Goal: Task Accomplishment & Management: Use online tool/utility

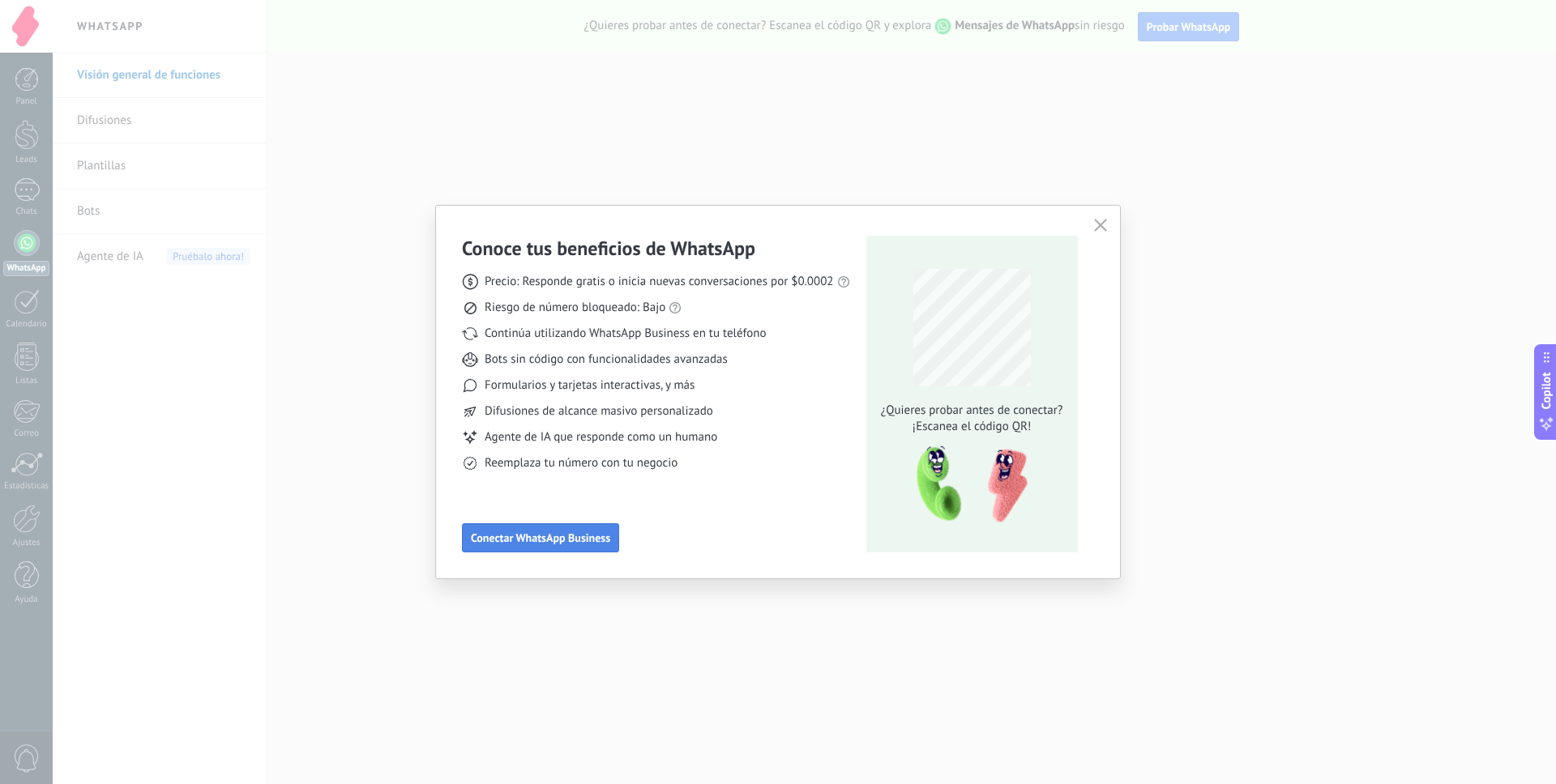
click at [574, 527] on button "Conectar WhatsApp Business" at bounding box center [540, 537] width 157 height 29
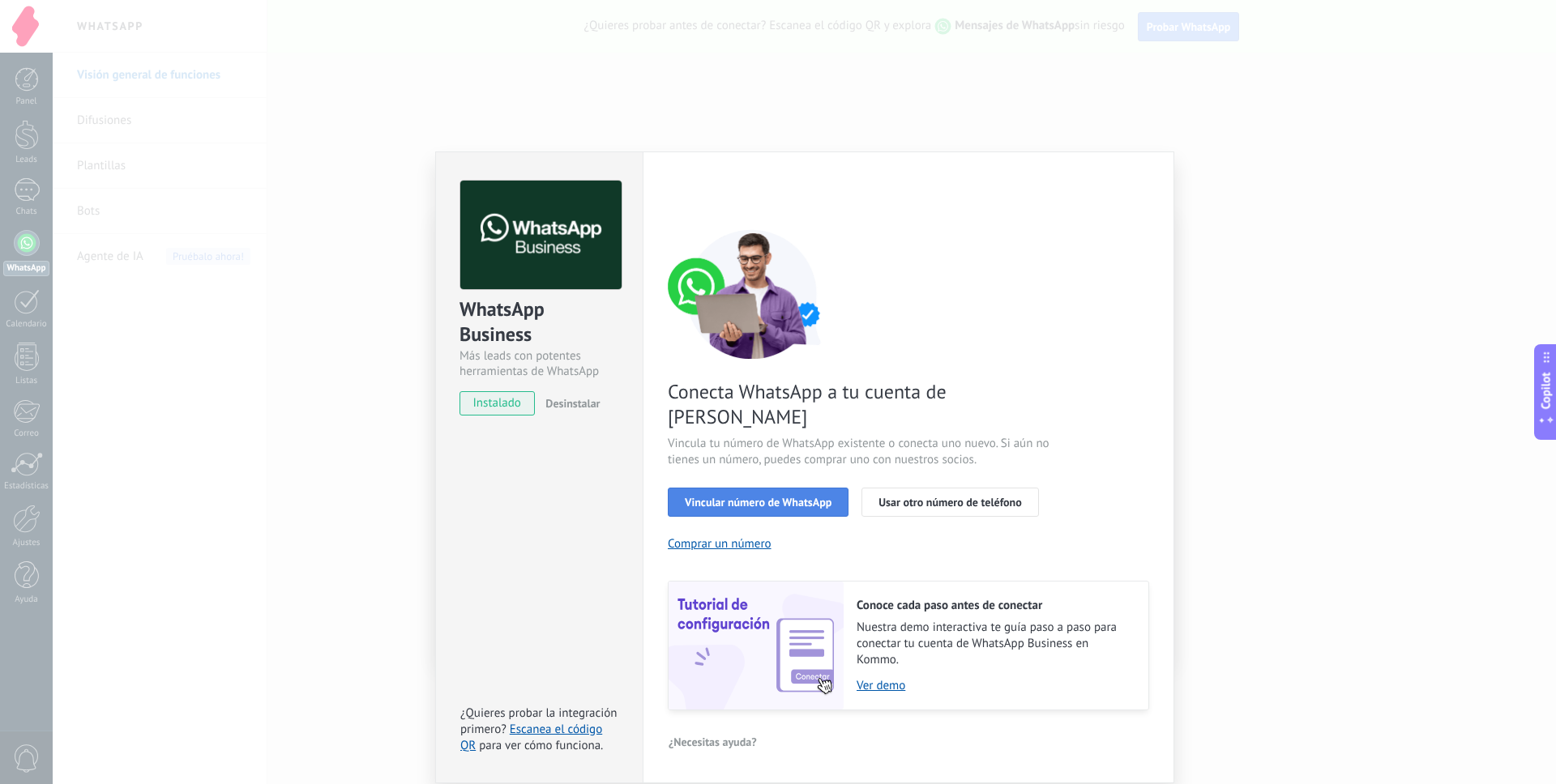
click at [754, 496] on span "Vincular número de WhatsApp" at bounding box center [758, 501] width 146 height 11
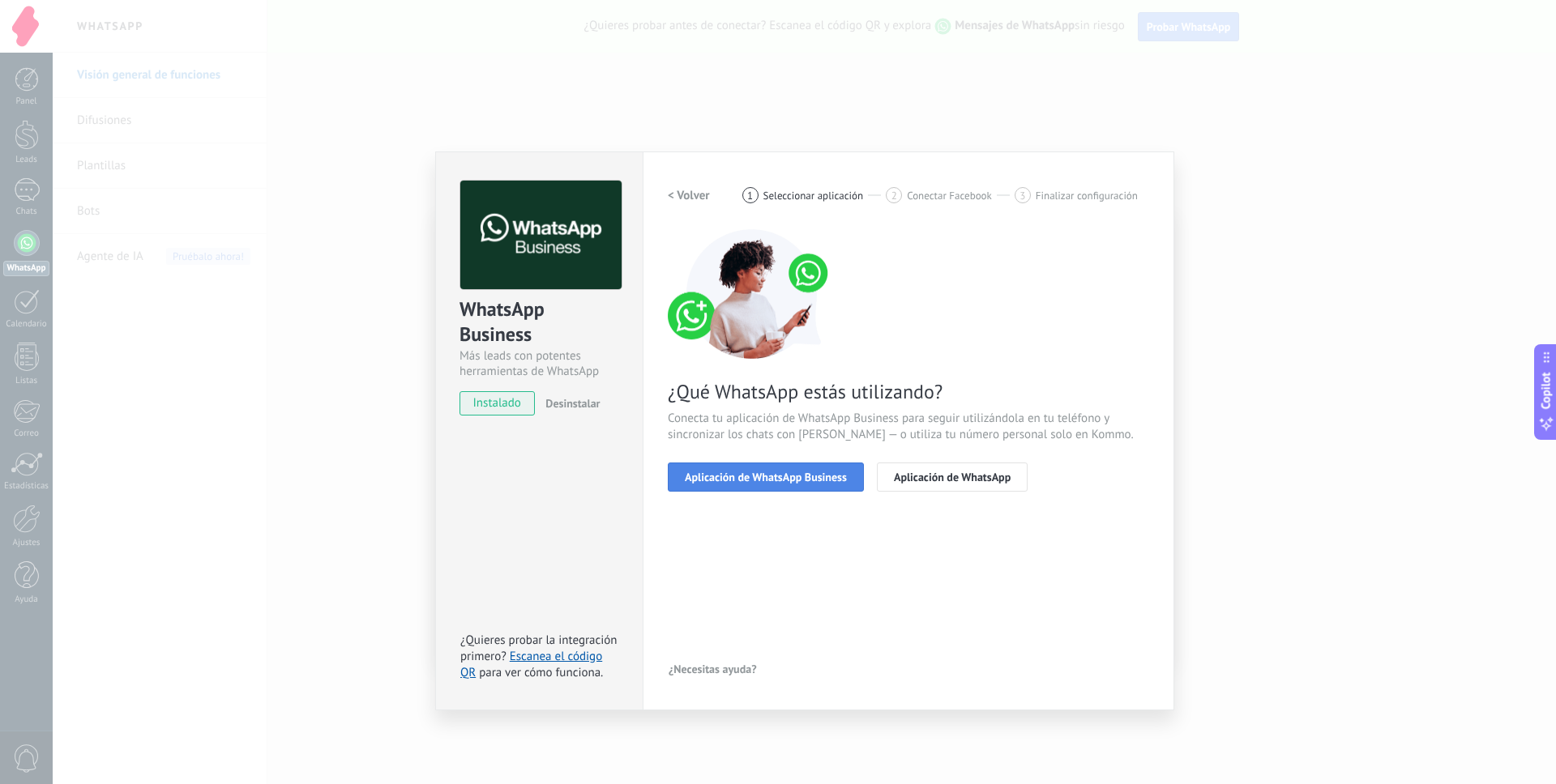
click at [755, 481] on span "Aplicación de WhatsApp Business" at bounding box center [766, 477] width 162 height 11
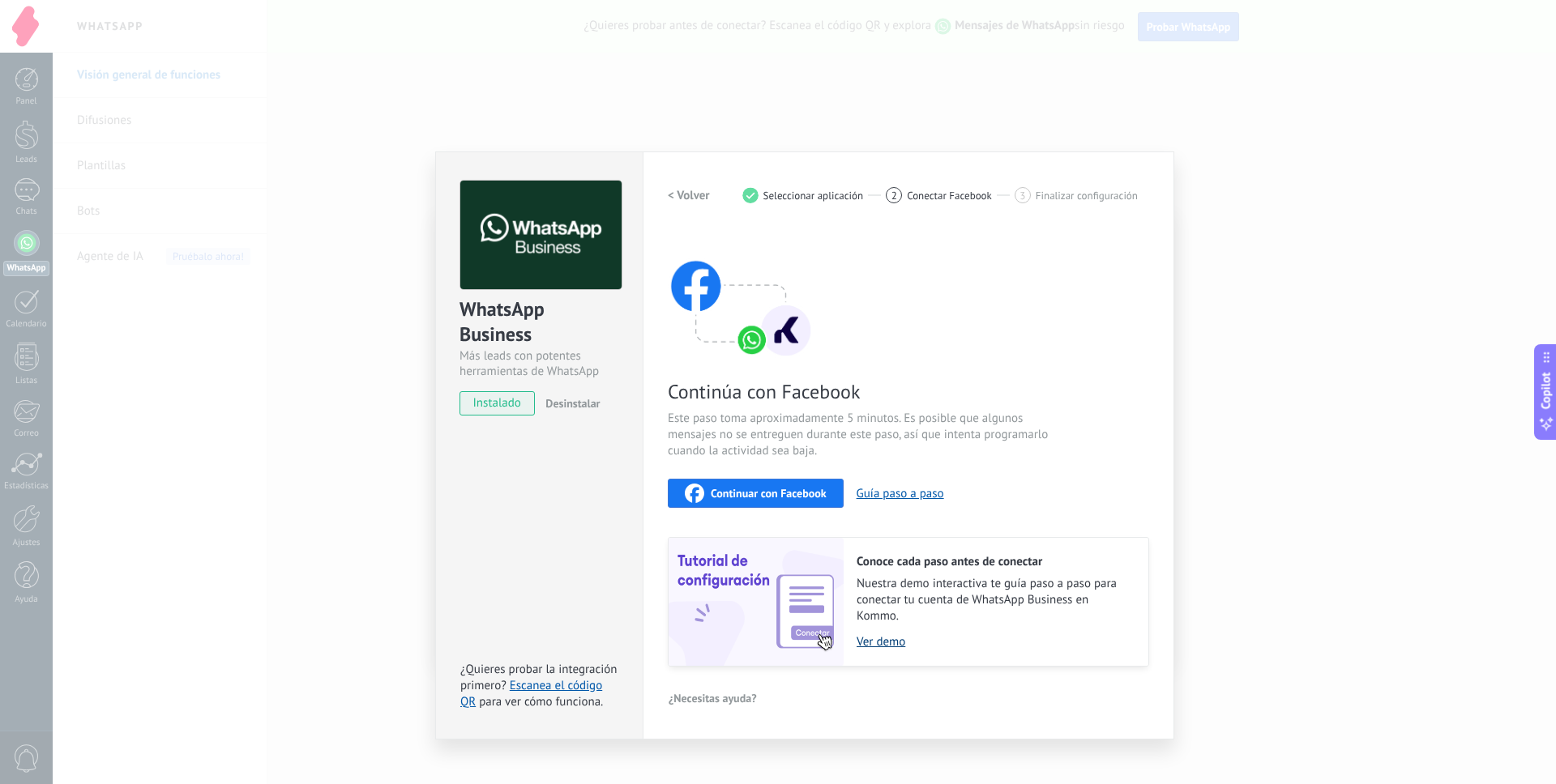
click at [876, 646] on link "Ver demo" at bounding box center [994, 642] width 276 height 16
